Goal: Task Accomplishment & Management: Manage account settings

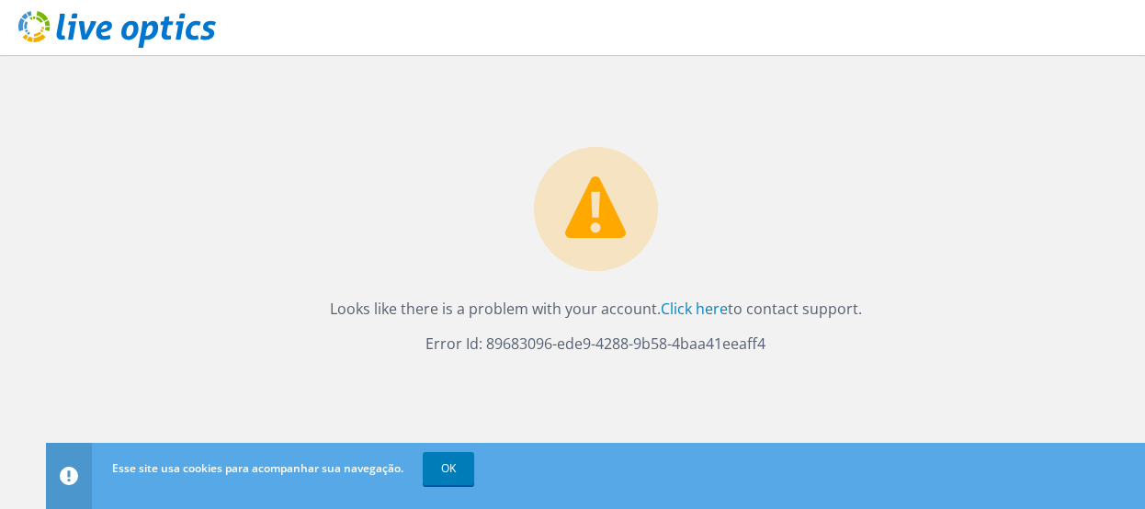
drag, startPoint x: 453, startPoint y: 473, endPoint x: 589, endPoint y: 400, distance: 154.7
click at [453, 473] on link "OK" at bounding box center [448, 468] width 51 height 33
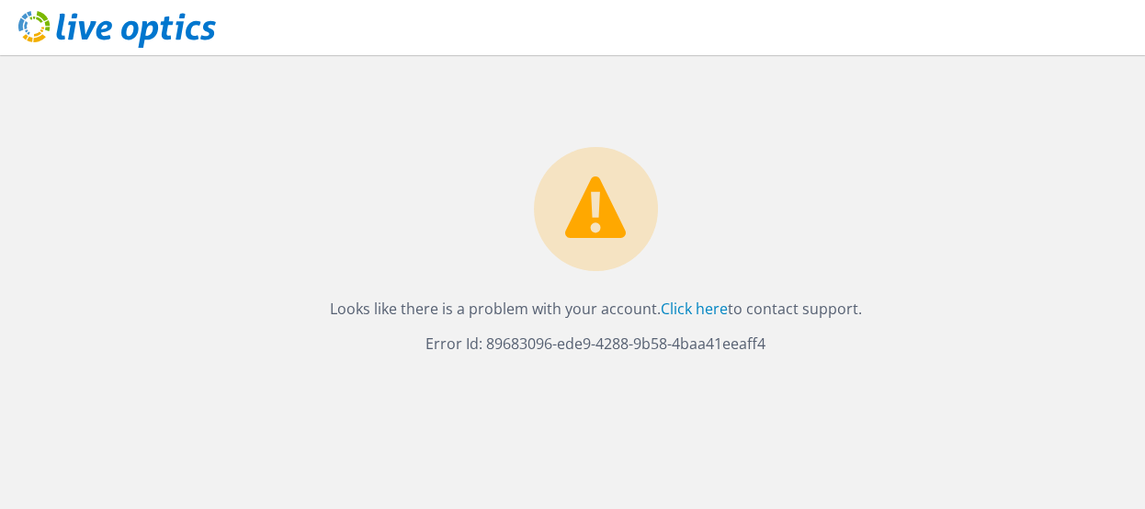
click at [142, 29] on use at bounding box center [117, 29] width 198 height 37
click at [689, 306] on link "Click here" at bounding box center [694, 309] width 67 height 20
click at [882, 391] on div "Looks like there is a problem with your account. Click here to contact support.…" at bounding box center [595, 282] width 1099 height 454
